Goal: Information Seeking & Learning: Learn about a topic

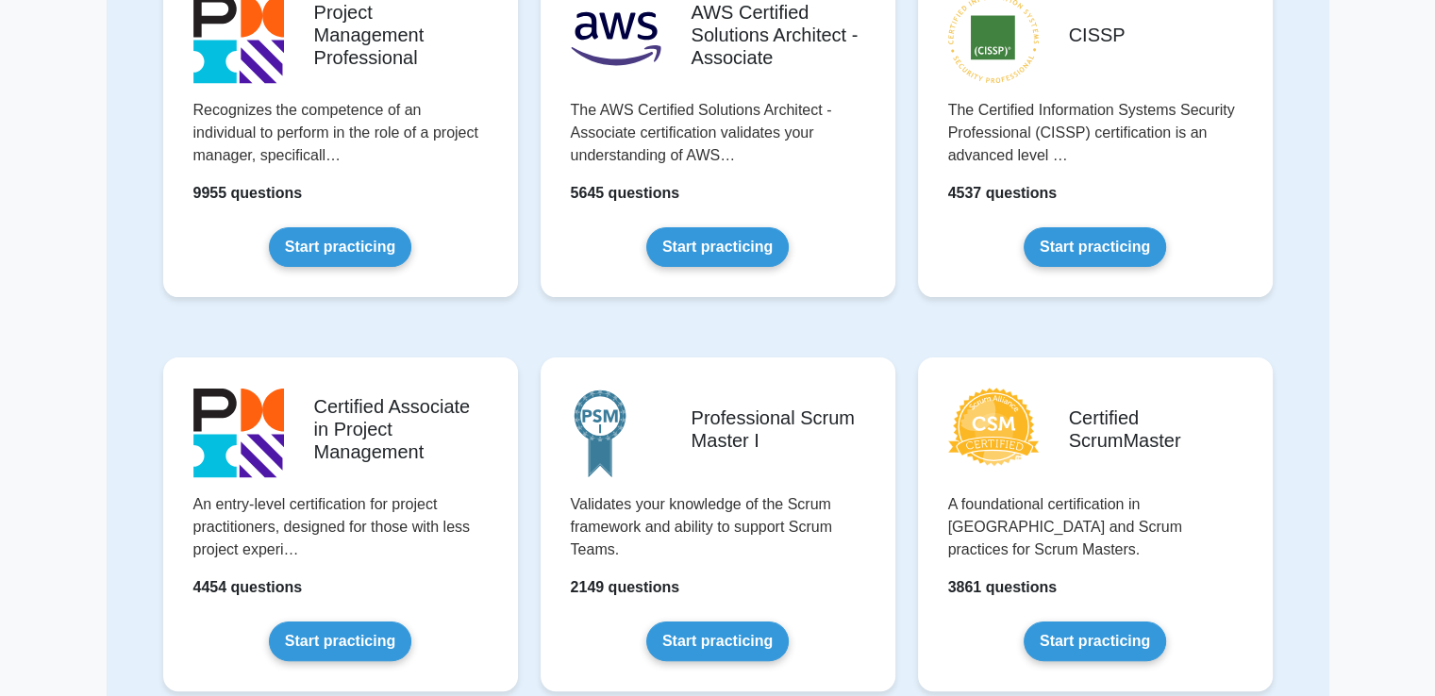
scroll to position [257, 0]
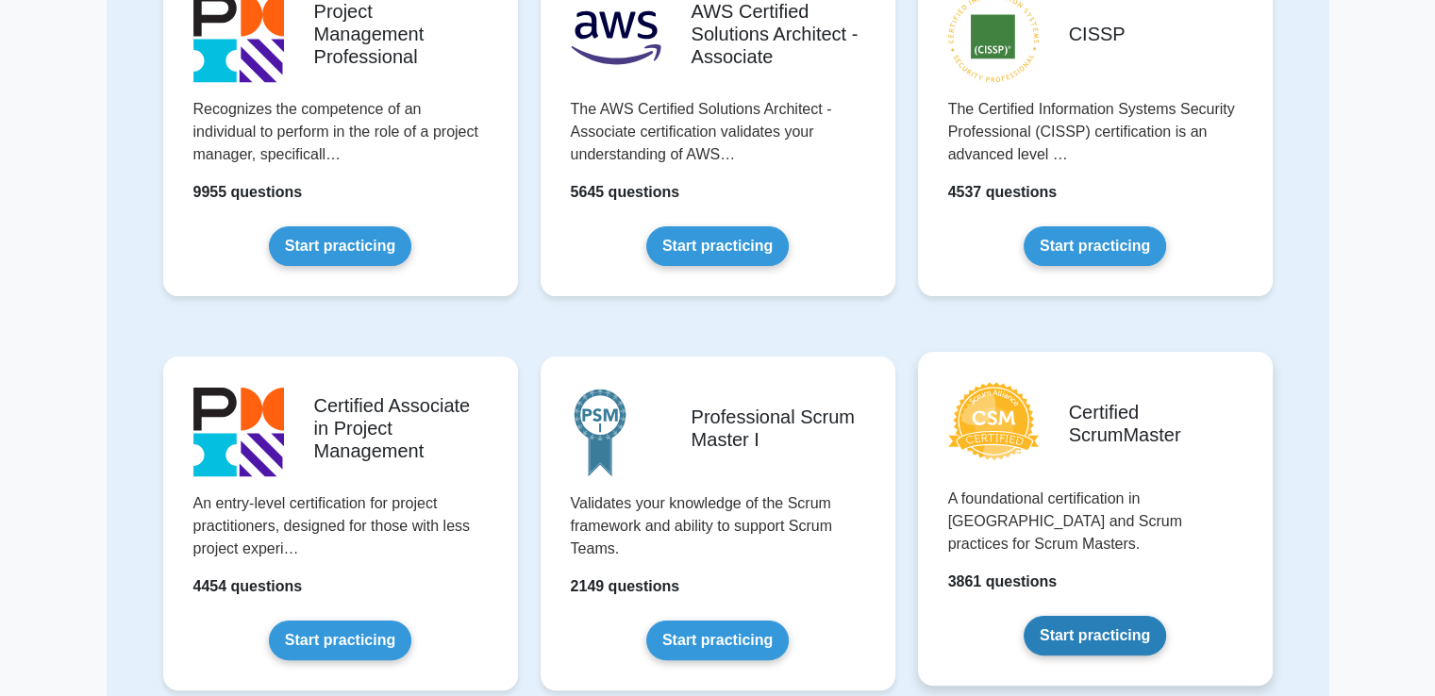
click at [1100, 616] on link "Start practicing" at bounding box center [1094, 636] width 142 height 40
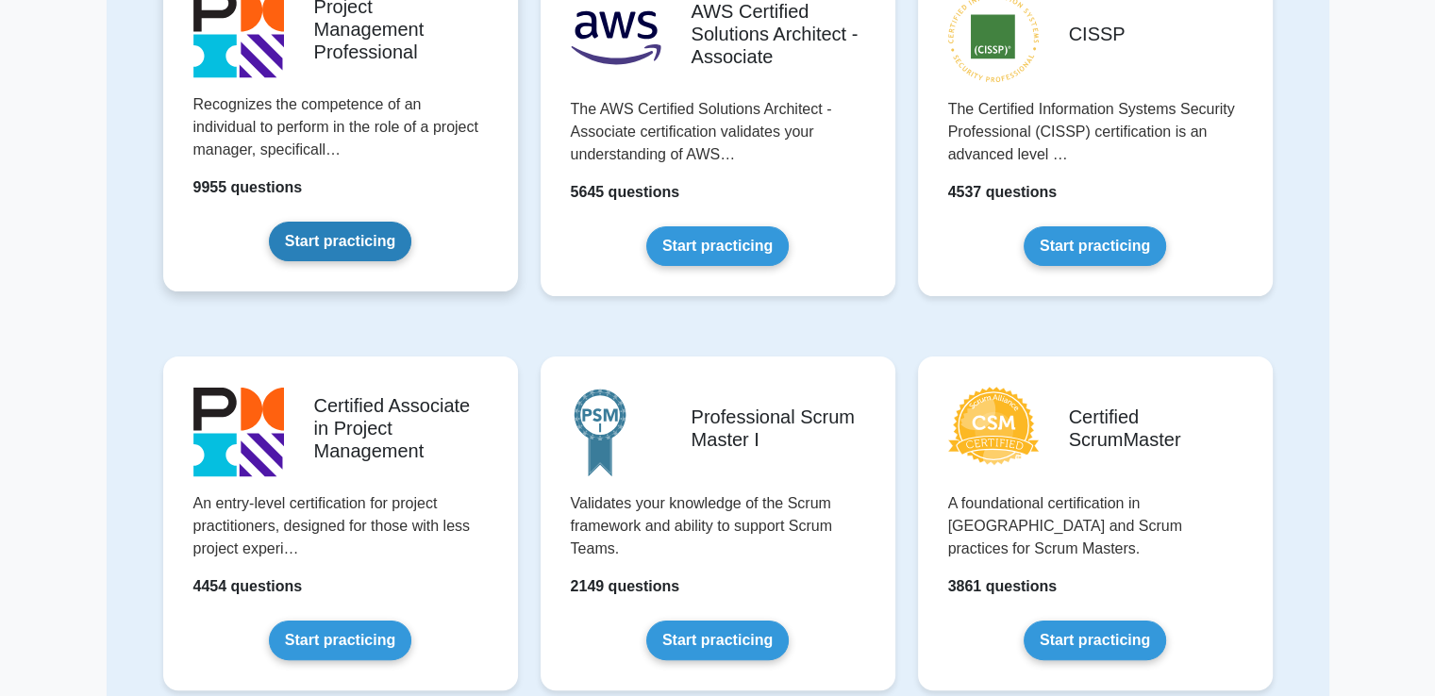
scroll to position [0, 0]
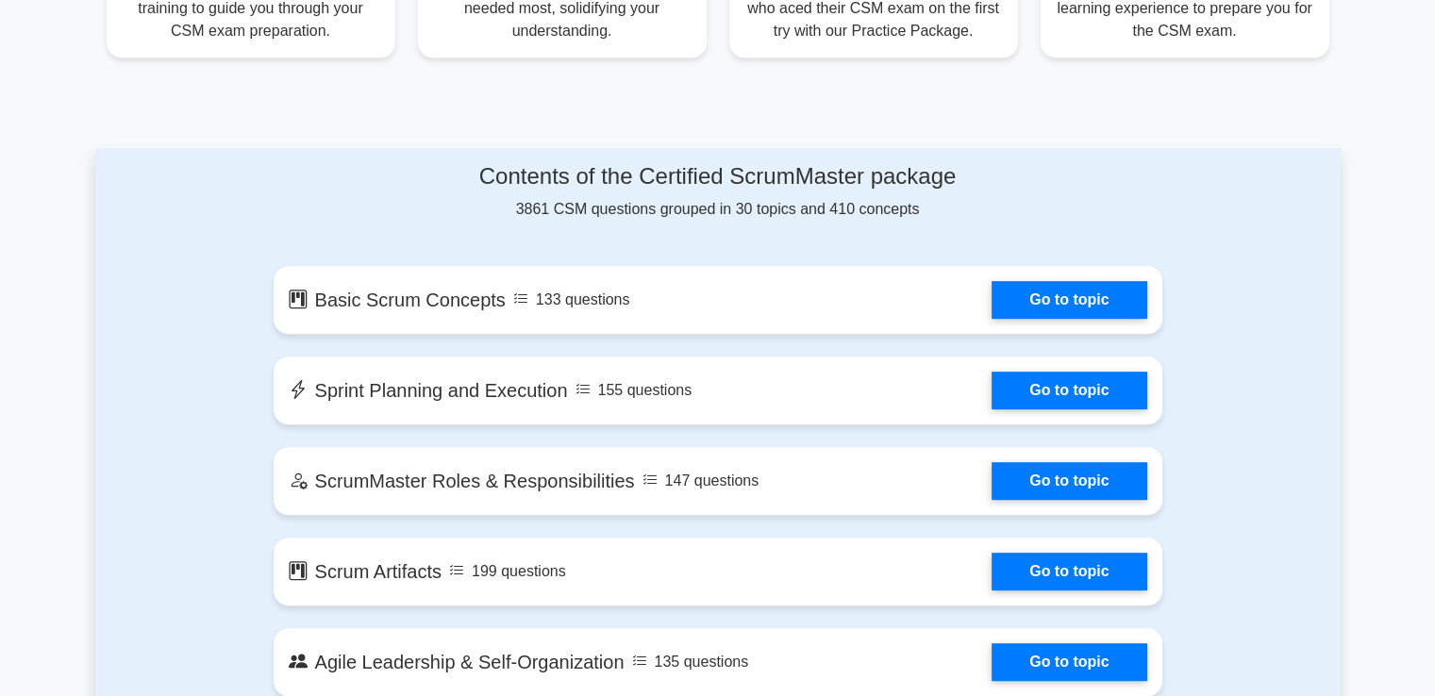
scroll to position [849, 0]
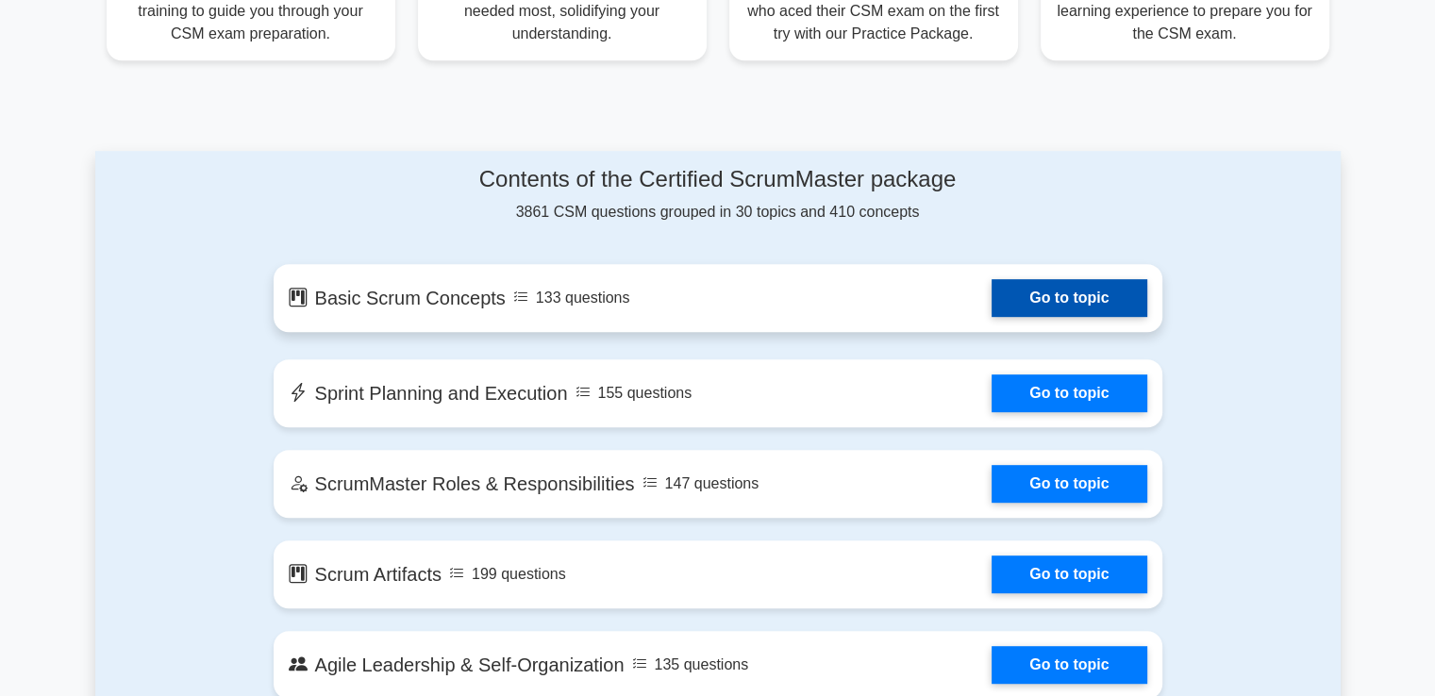
click at [1028, 293] on link "Go to topic" at bounding box center [1068, 298] width 155 height 38
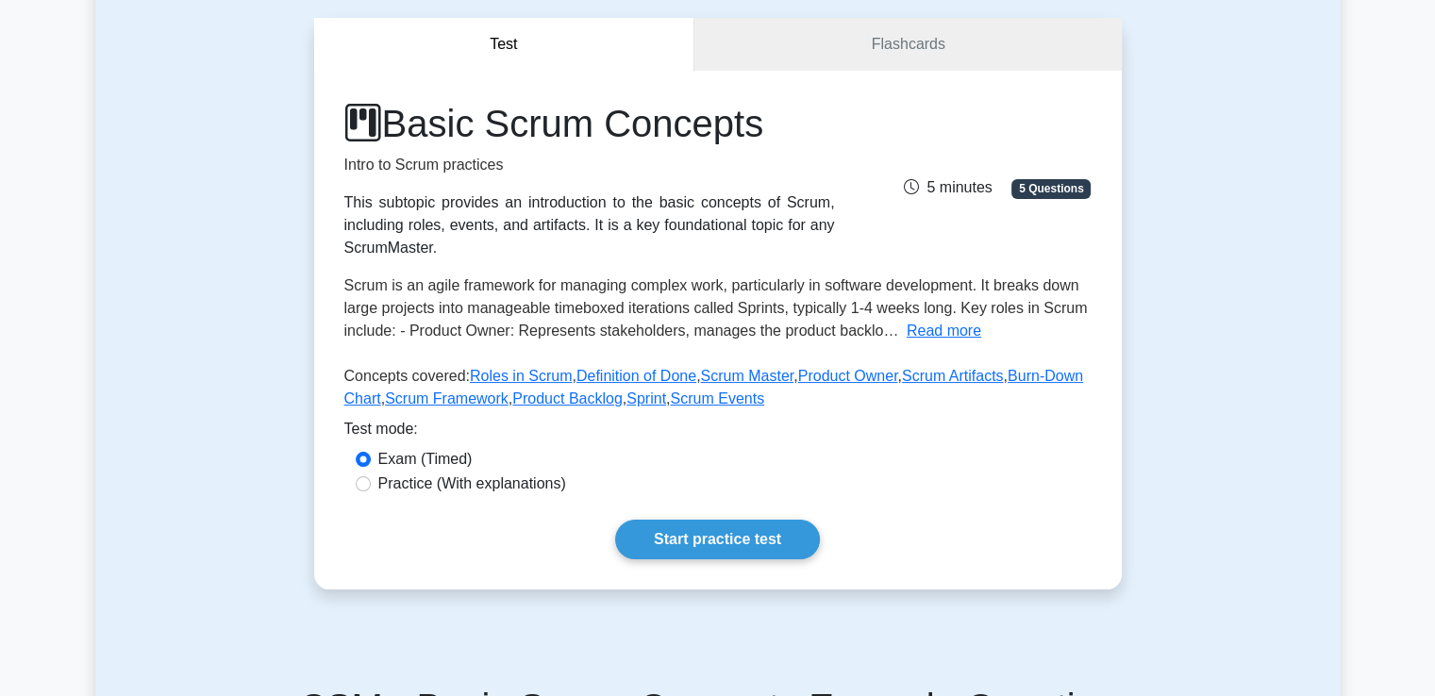
scroll to position [170, 0]
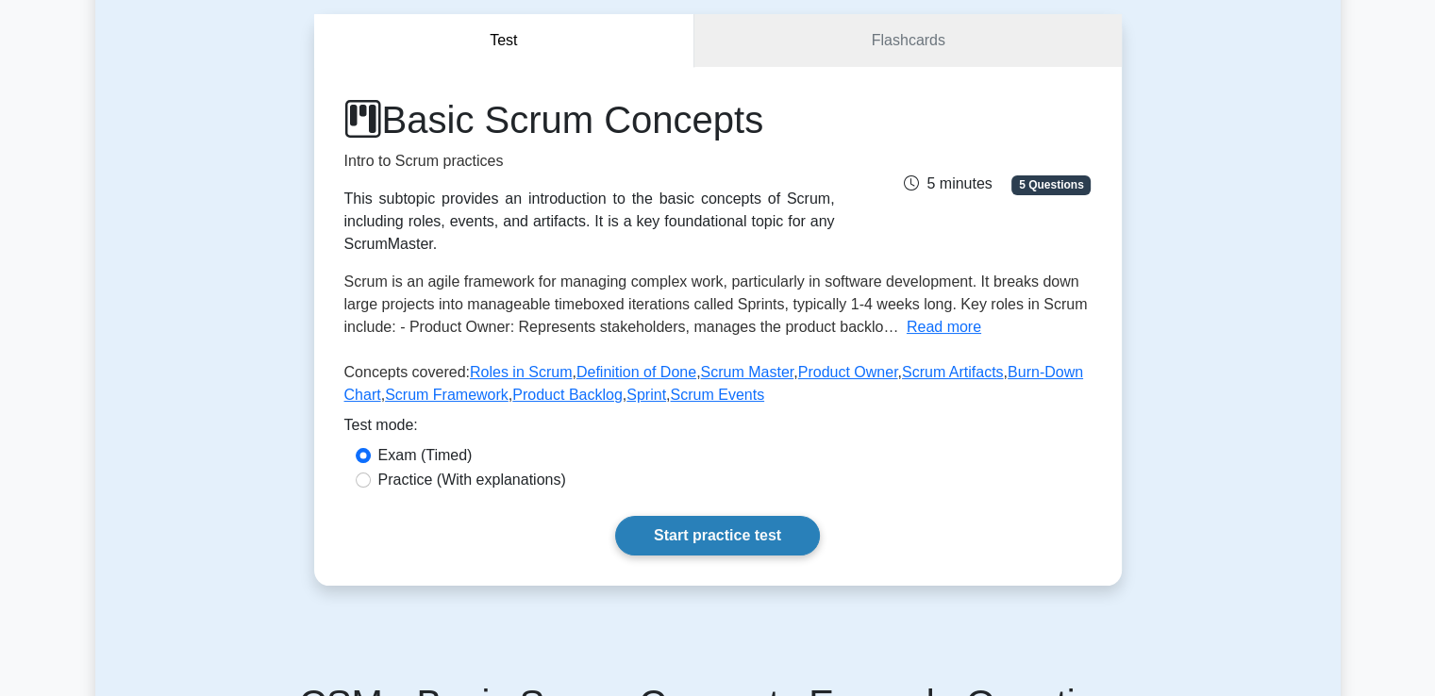
click at [781, 524] on link "Start practice test" at bounding box center [717, 536] width 205 height 40
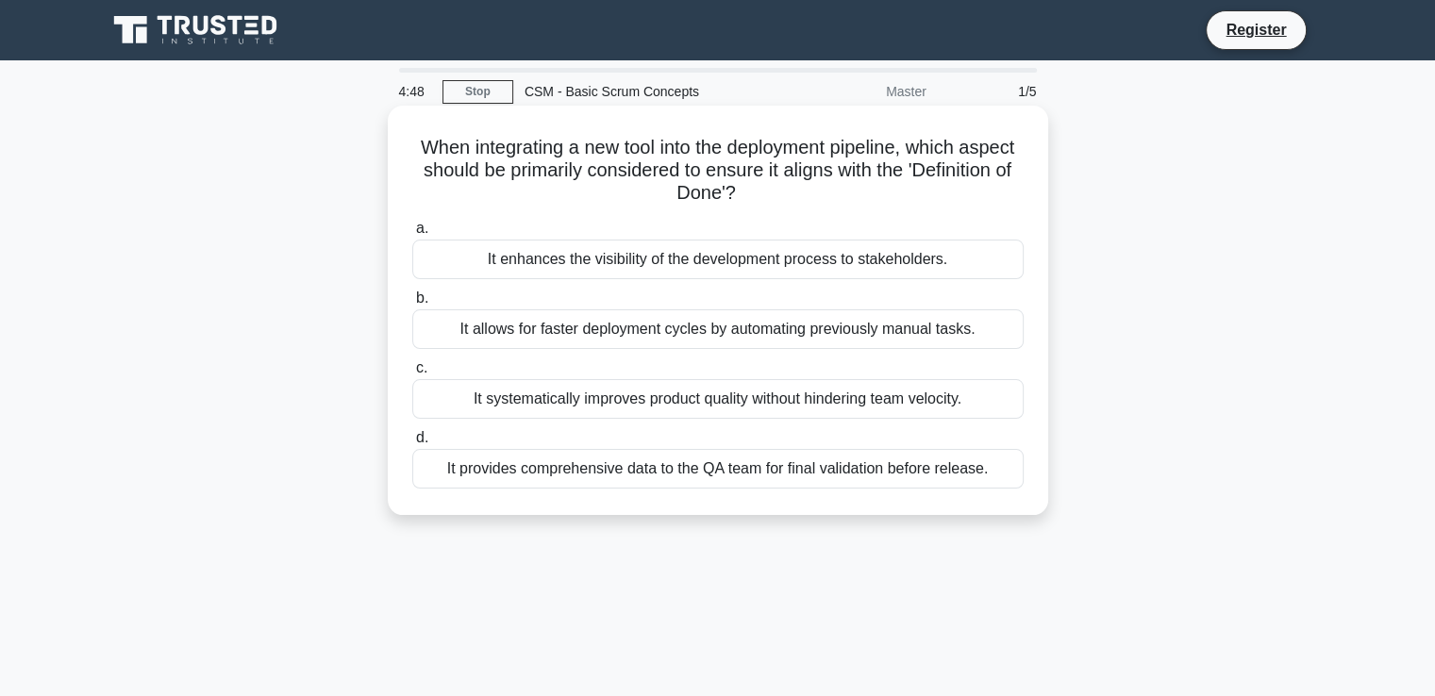
click at [783, 261] on div "It enhances the visibility of the development process to stakeholders." at bounding box center [717, 260] width 611 height 40
click at [412, 235] on input "a. It enhances the visibility of the development process to stakeholders." at bounding box center [412, 229] width 0 height 12
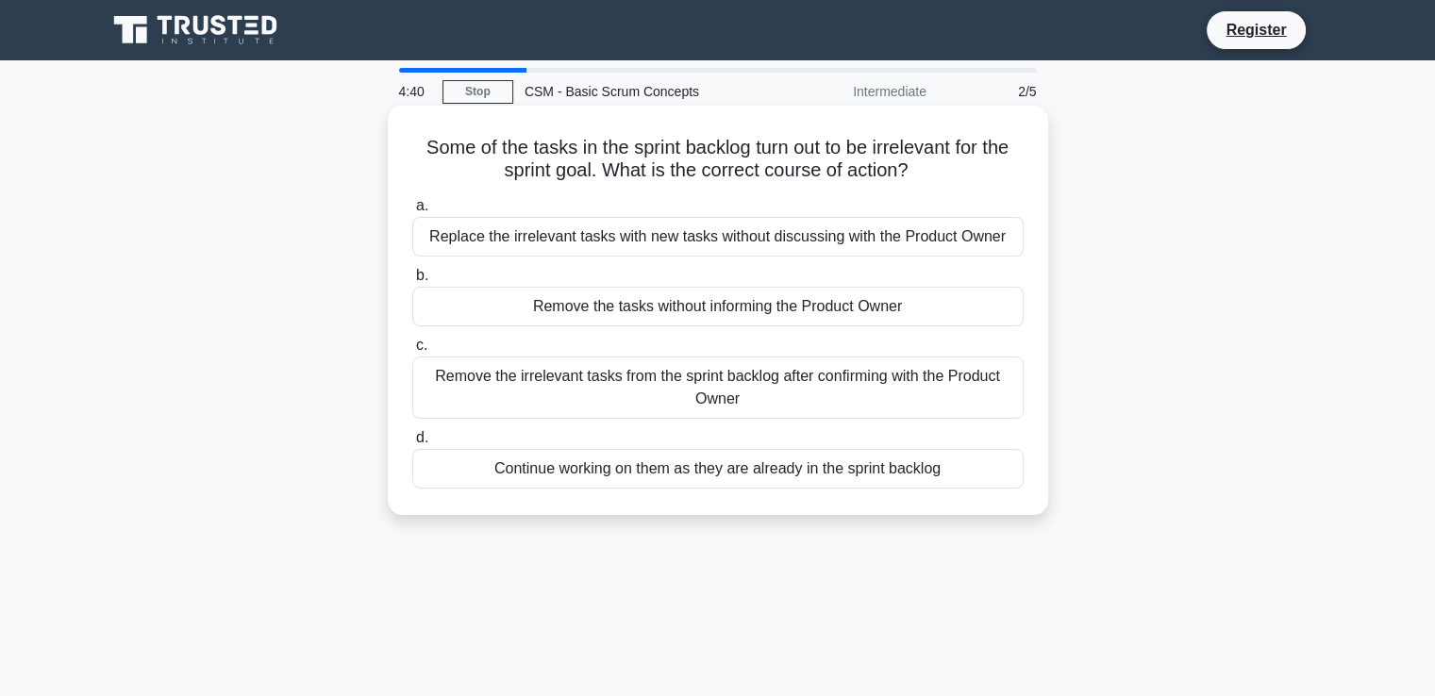
click at [717, 308] on div "Remove the tasks without informing the Product Owner" at bounding box center [717, 307] width 611 height 40
click at [412, 282] on input "b. Remove the tasks without informing the Product Owner" at bounding box center [412, 276] width 0 height 12
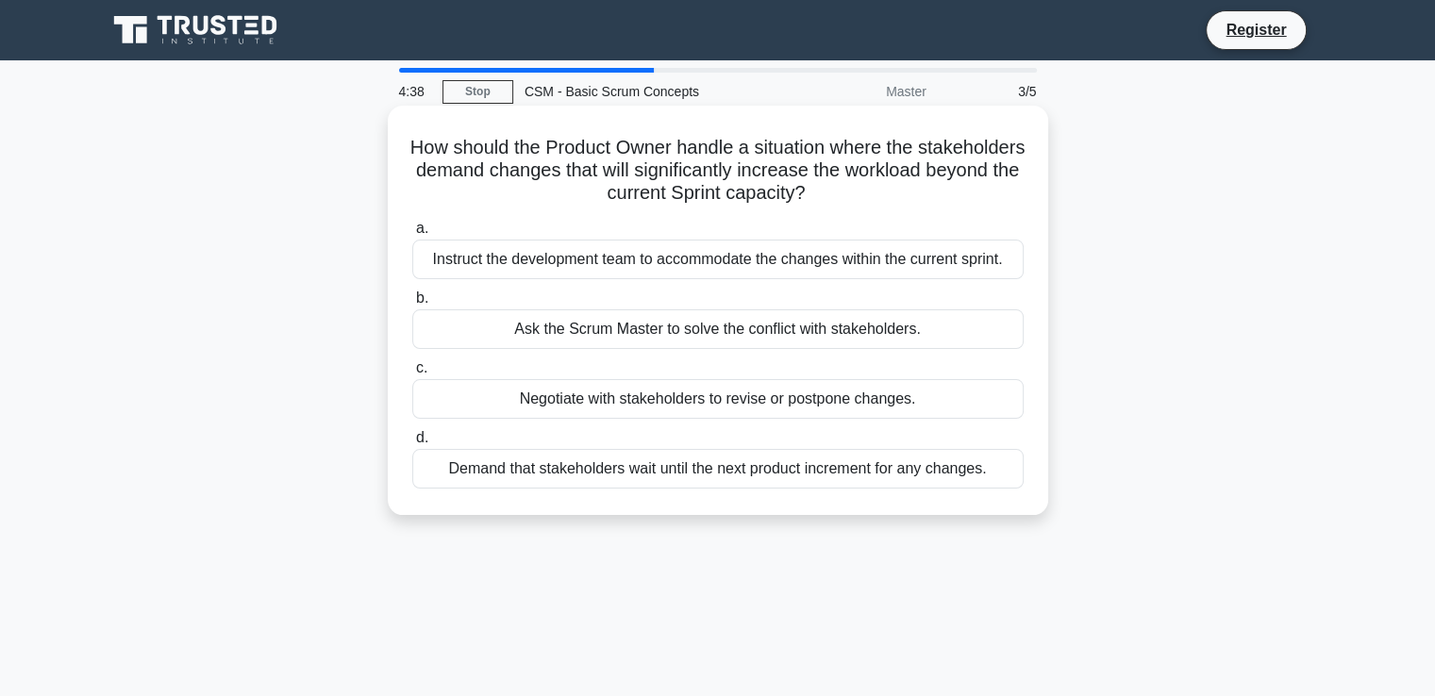
click at [721, 350] on div "a. Instruct the development team to accommodate the changes within the current …" at bounding box center [718, 352] width 634 height 279
click at [721, 337] on div "Ask the Scrum Master to solve the conflict with stakeholders." at bounding box center [717, 329] width 611 height 40
click at [412, 305] on input "b. Ask the Scrum Master to solve the conflict with stakeholders." at bounding box center [412, 298] width 0 height 12
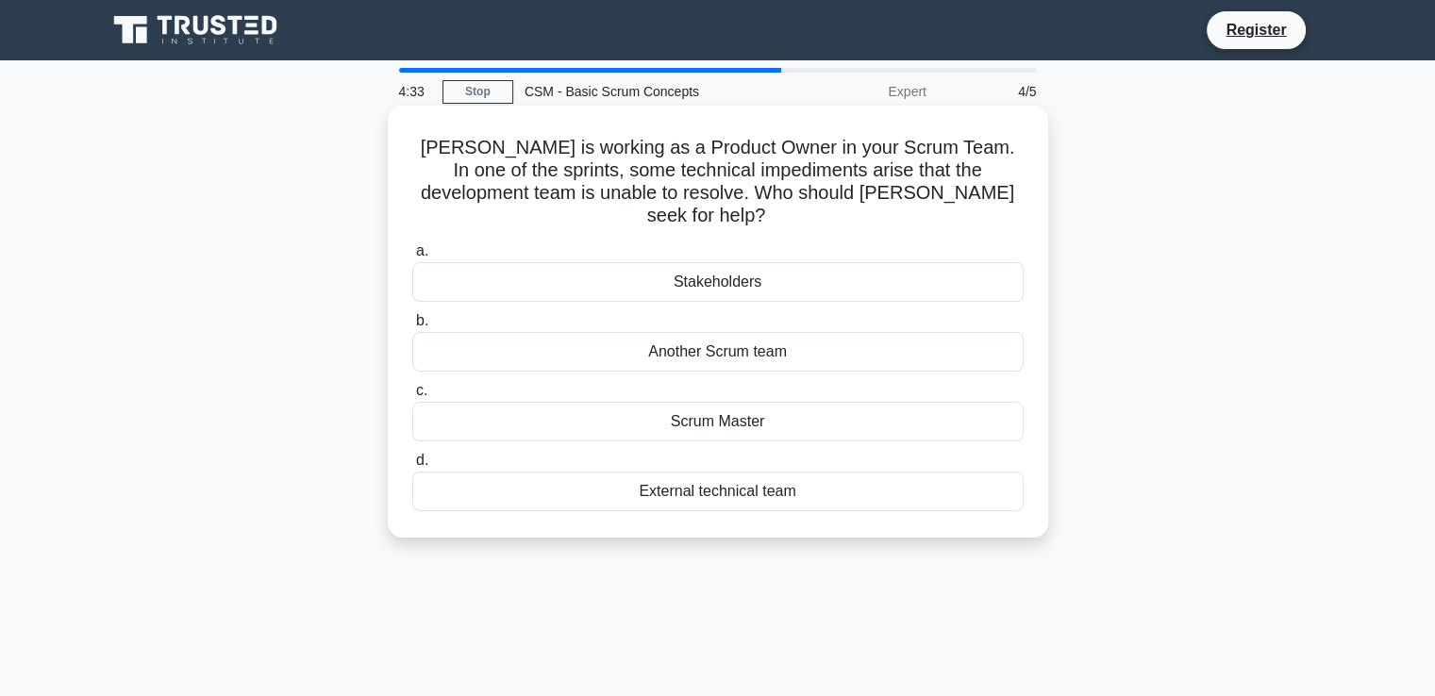
click at [724, 268] on div "Stakeholders" at bounding box center [717, 282] width 611 height 40
click at [412, 258] on input "a. Stakeholders" at bounding box center [412, 251] width 0 height 12
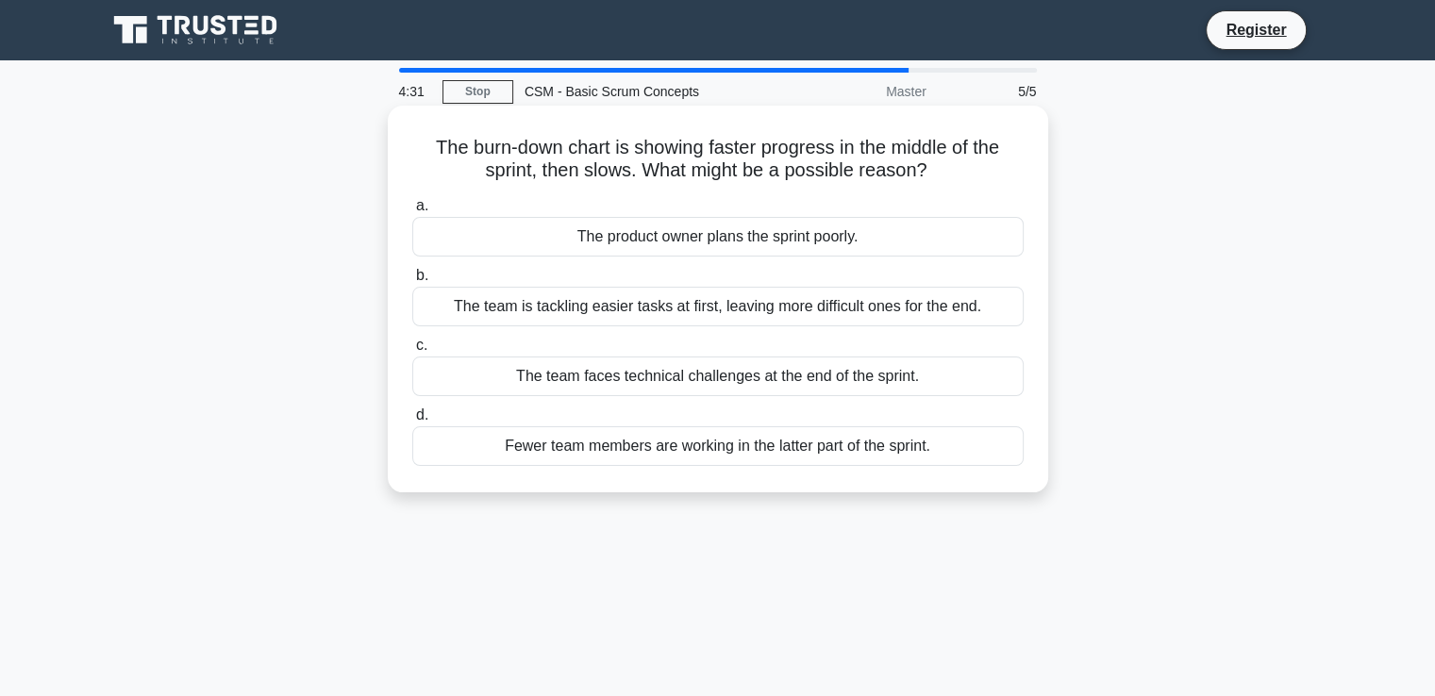
click at [738, 247] on div "The product owner plans the sprint poorly." at bounding box center [717, 237] width 611 height 40
click at [412, 212] on input "a. The product owner plans the sprint poorly." at bounding box center [412, 206] width 0 height 12
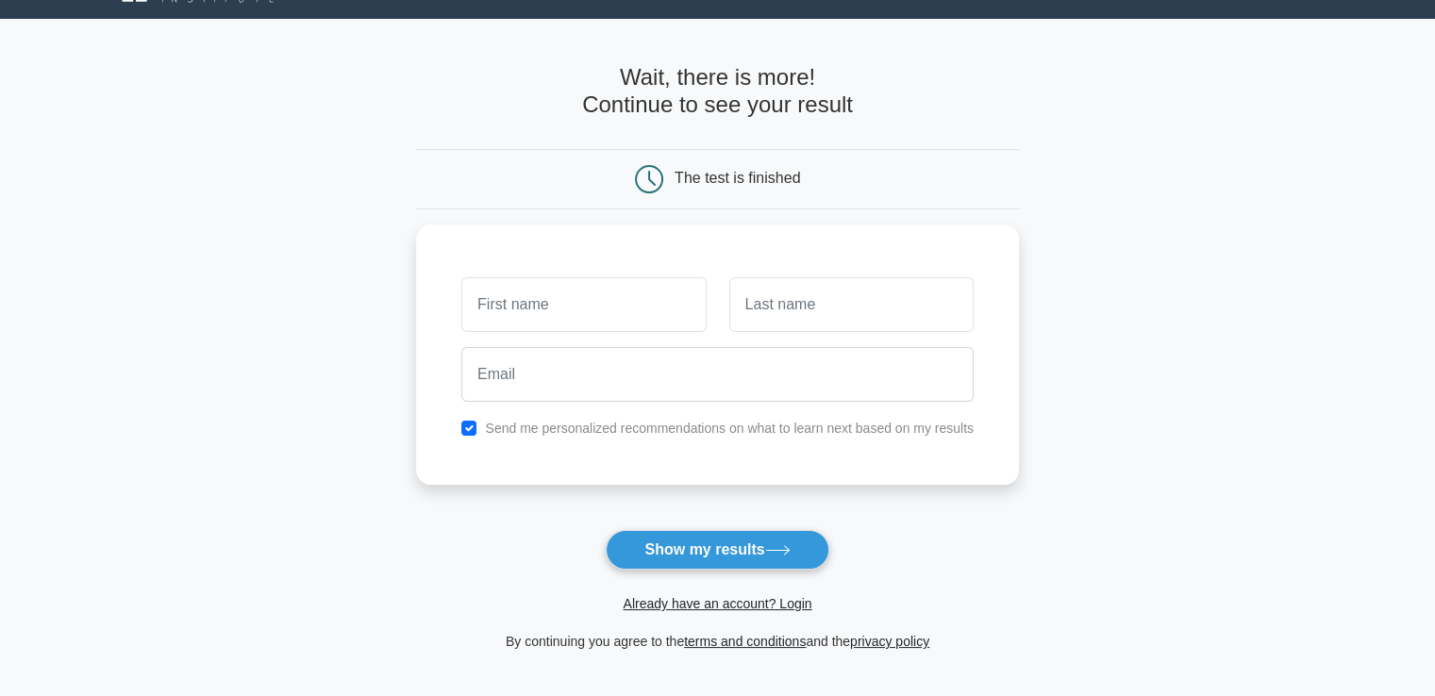
scroll to position [49, 0]
